Goal: Communication & Community: Answer question/provide support

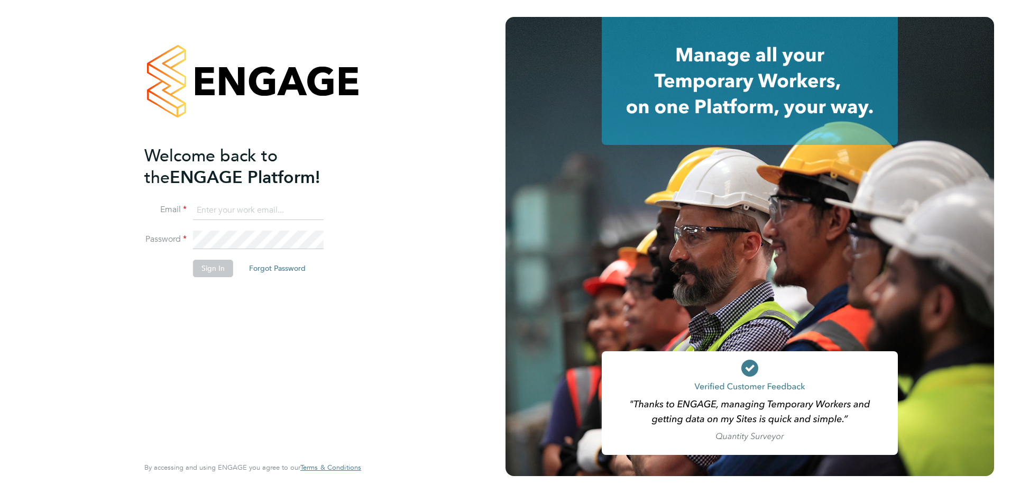
type input "[EMAIL_ADDRESS][PERSON_NAME][DOMAIN_NAME]"
click at [207, 271] on button "Sign In" at bounding box center [213, 268] width 40 height 17
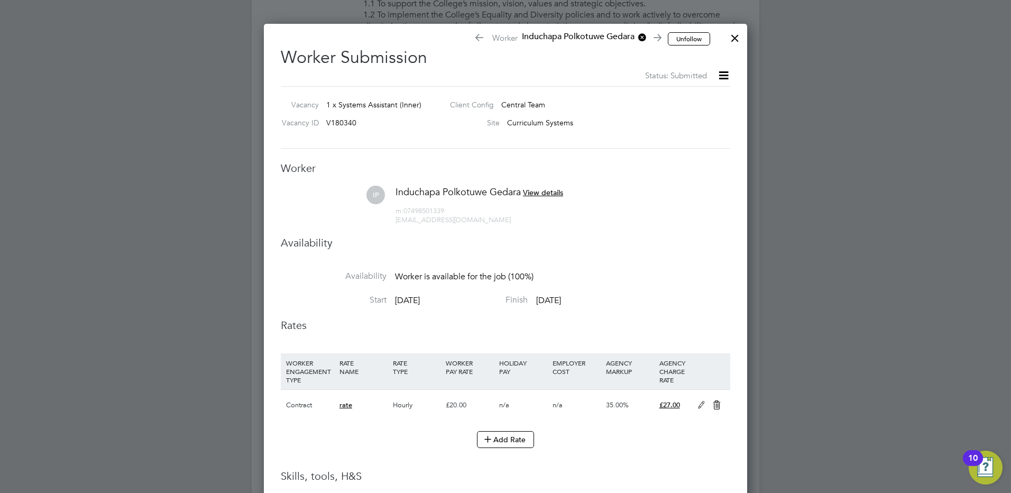
click at [739, 33] on div at bounding box center [735, 35] width 19 height 19
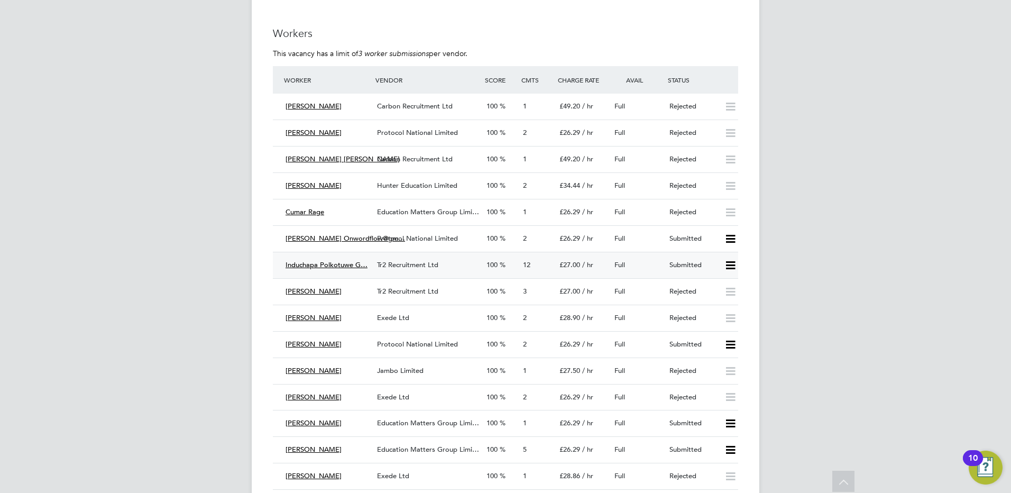
click at [397, 269] on div "Tr2 Recruitment Ltd" at bounding box center [427, 265] width 109 height 17
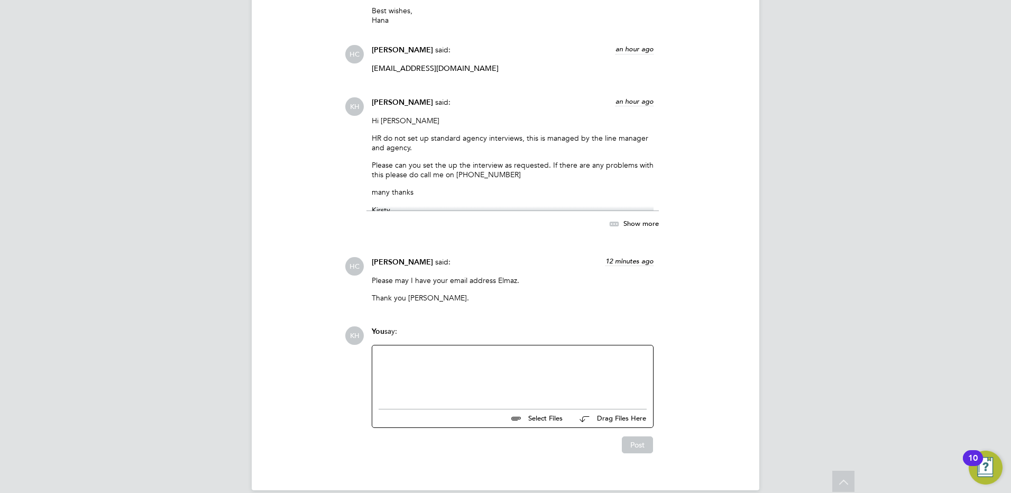
click at [473, 356] on div at bounding box center [513, 374] width 268 height 45
click at [438, 371] on div "it is Elmaz Soyal <Elmaz.Soyal@ncclondon.ac.uk" at bounding box center [513, 376] width 268 height 10
click at [382, 371] on div "it is Elmaz.Soyal@ncclondon.ac.uk" at bounding box center [513, 376] width 268 height 10
click at [495, 371] on div "It is Elmaz.Soyal@ncclondon.ac.uk" at bounding box center [513, 376] width 268 height 10
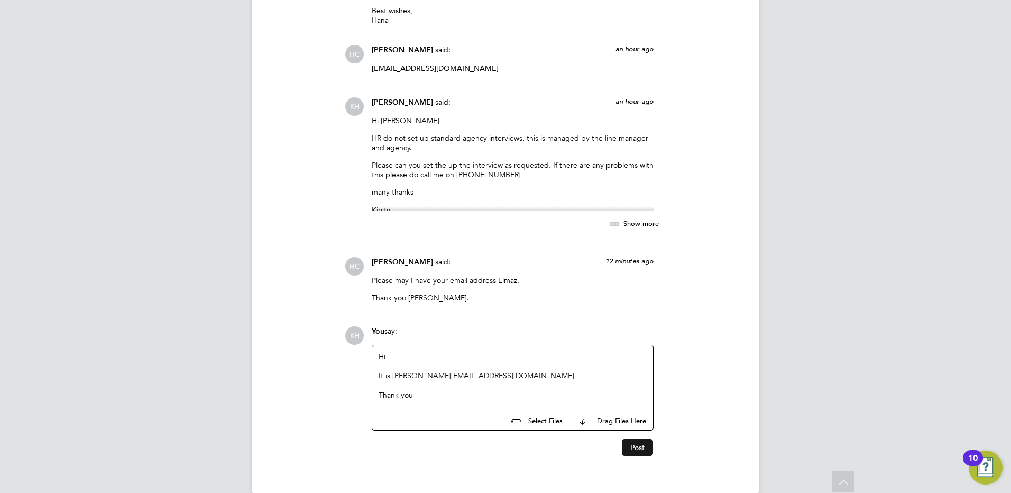
click at [632, 439] on button "Post" at bounding box center [637, 447] width 31 height 17
